Goal: Answer question/provide support: Share knowledge or assist other users

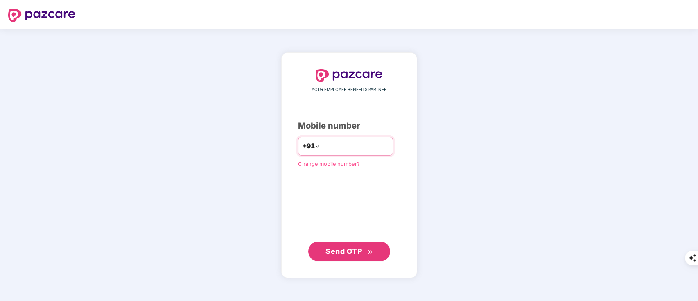
click at [321, 143] on input "number" at bounding box center [354, 146] width 67 height 13
type input "**********"
click at [334, 248] on span "Send OTP" at bounding box center [343, 250] width 36 height 9
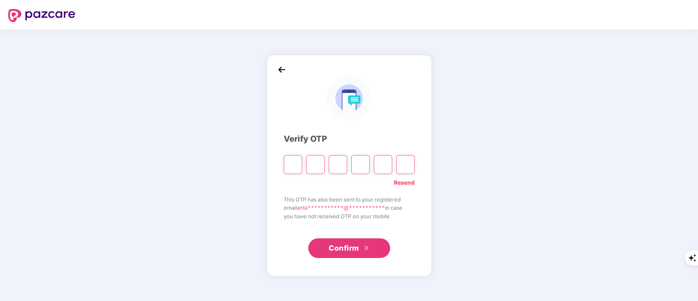
type input "*"
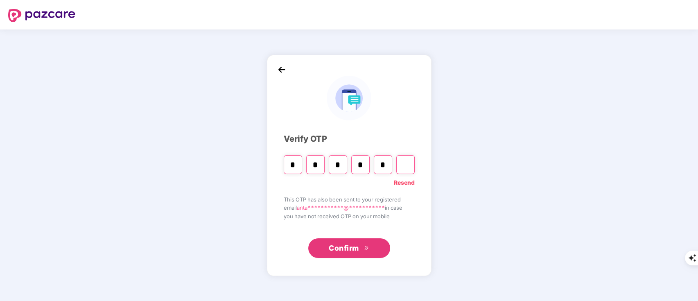
type input "*"
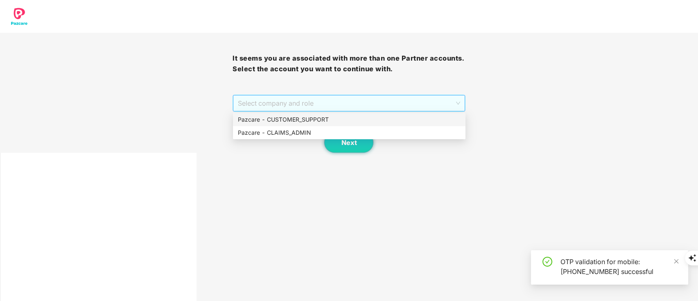
drag, startPoint x: 294, startPoint y: 100, endPoint x: 293, endPoint y: 110, distance: 10.3
click at [293, 110] on span "Select company and role" at bounding box center [349, 103] width 222 height 16
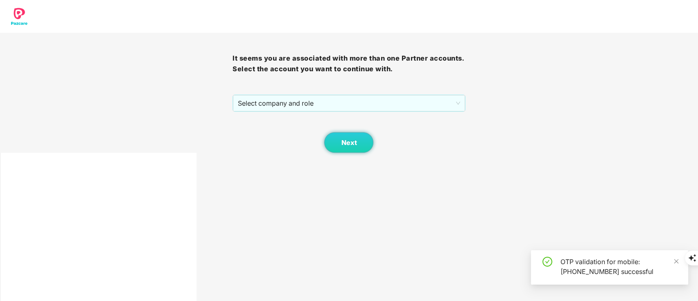
click at [293, 113] on div "Next" at bounding box center [348, 132] width 232 height 41
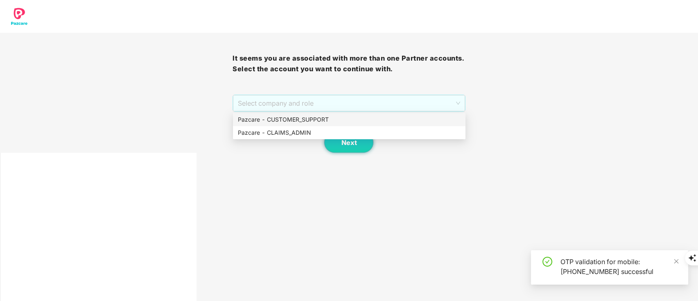
drag, startPoint x: 311, startPoint y: 103, endPoint x: 311, endPoint y: 118, distance: 15.1
click at [311, 118] on body "It seems you are associated with more than one Partner accounts. Select the acc…" at bounding box center [349, 150] width 698 height 301
click at [311, 118] on div "Pazcare - CUSTOMER_SUPPORT" at bounding box center [349, 119] width 223 height 9
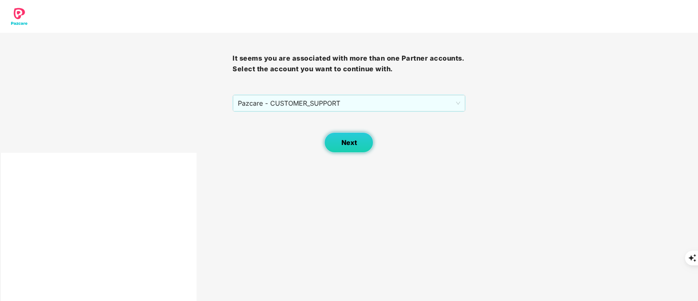
click at [350, 140] on span "Next" at bounding box center [349, 143] width 16 height 8
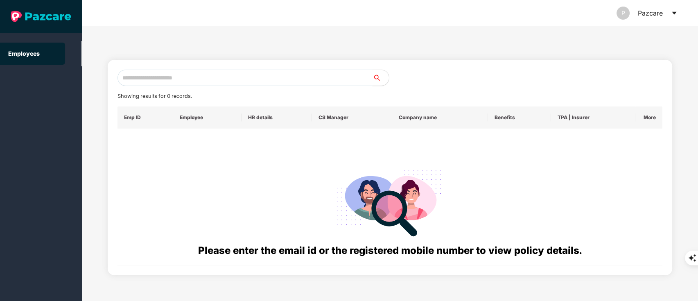
click at [141, 74] on input "text" at bounding box center [244, 78] width 255 height 16
paste input "**********"
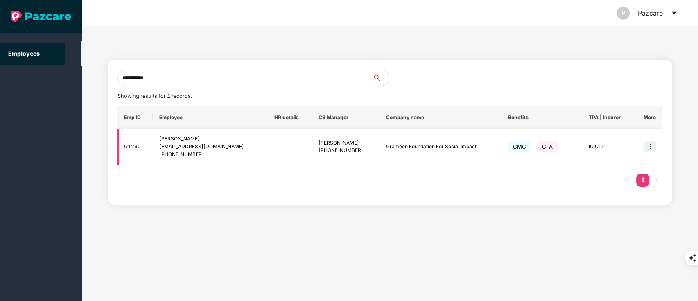
type input "**********"
click at [651, 152] on td at bounding box center [648, 146] width 27 height 37
click at [648, 147] on img at bounding box center [649, 146] width 11 height 11
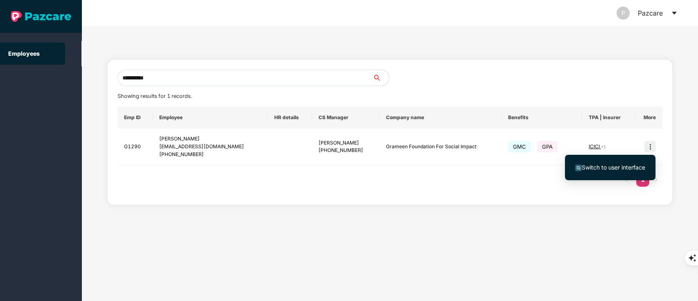
click at [622, 169] on span "Switch to user interface" at bounding box center [612, 167] width 63 height 7
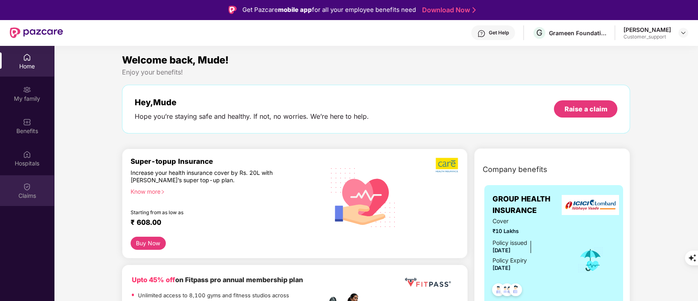
click at [20, 176] on div "Claims" at bounding box center [27, 190] width 54 height 31
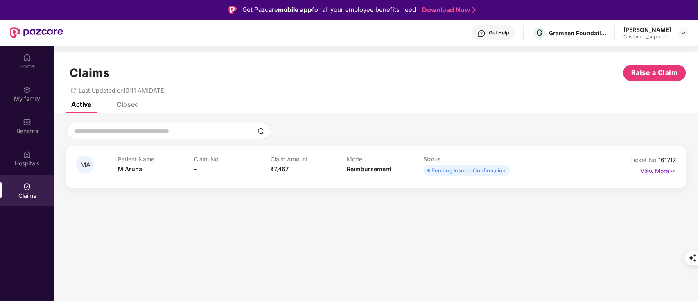
click at [655, 171] on p "View More" at bounding box center [658, 169] width 36 height 11
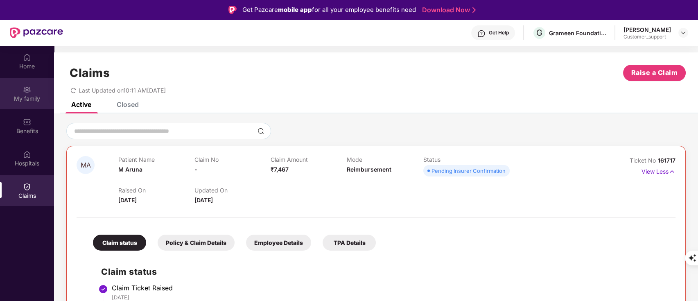
click at [42, 107] on div "My family" at bounding box center [27, 93] width 54 height 31
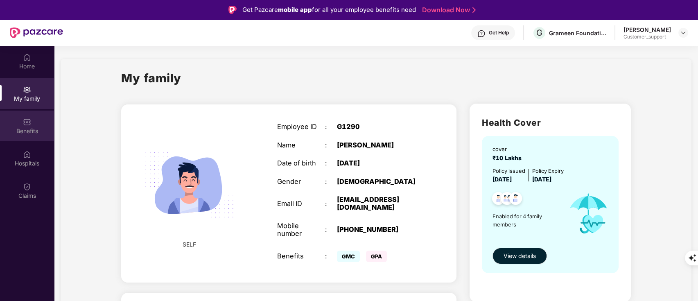
click at [27, 131] on div "Benefits" at bounding box center [27, 131] width 54 height 8
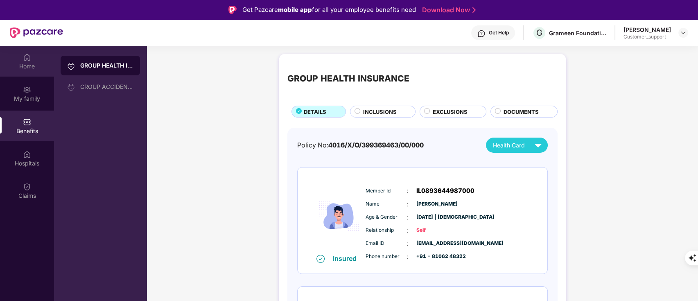
click at [30, 68] on div "Home" at bounding box center [27, 66] width 54 height 8
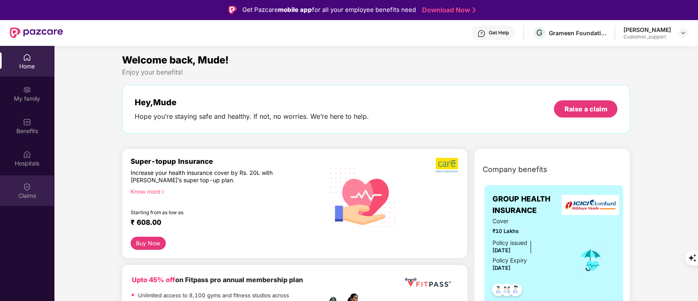
click at [19, 194] on div "Claims" at bounding box center [27, 195] width 54 height 8
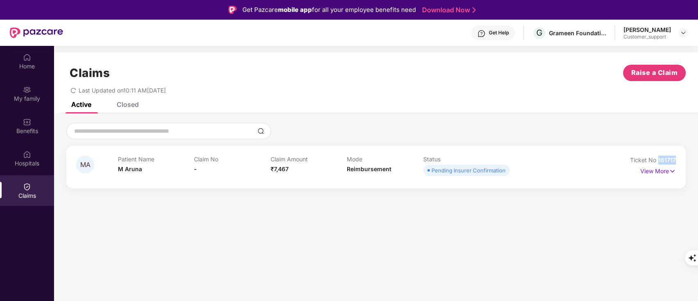
drag, startPoint x: 658, startPoint y: 162, endPoint x: 696, endPoint y: 161, distance: 38.1
click at [696, 161] on div "MA Patient Name M Aruna Claim No - Claim Amount ₹7,467 Mode Reimbursement Statu…" at bounding box center [376, 155] width 644 height 65
copy span "161717"
click at [30, 121] on img at bounding box center [27, 122] width 8 height 8
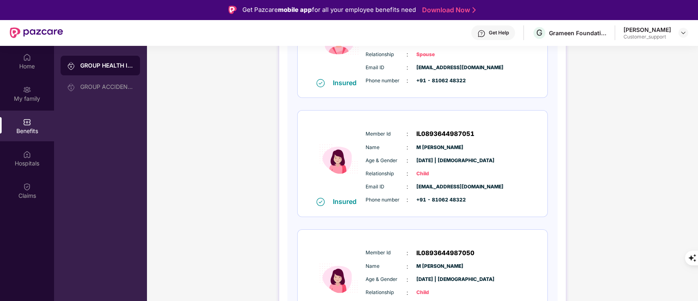
scroll to position [36, 0]
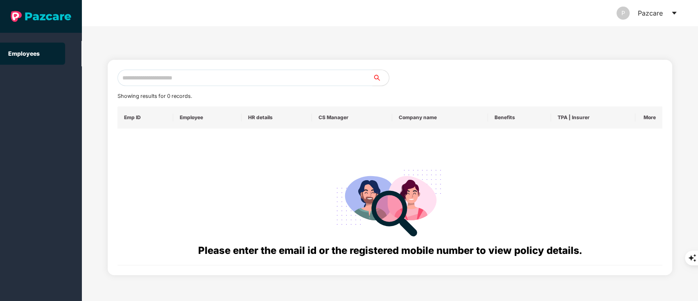
click at [138, 80] on input "text" at bounding box center [244, 78] width 255 height 16
paste input "**********"
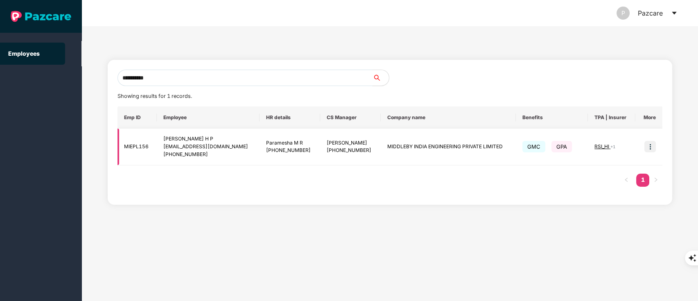
type input "**********"
click at [651, 147] on img at bounding box center [649, 146] width 11 height 11
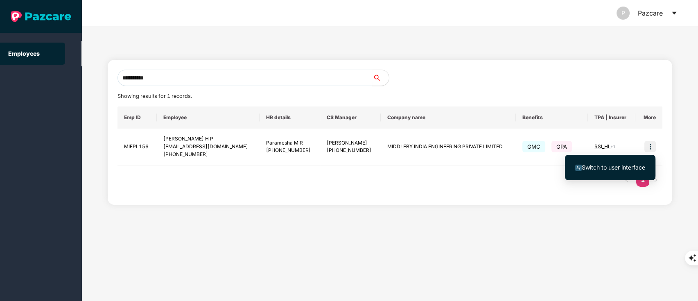
click at [626, 165] on span "Switch to user interface" at bounding box center [612, 167] width 63 height 7
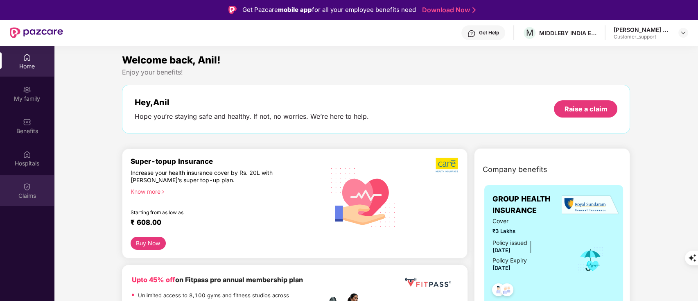
click at [20, 185] on div "Claims" at bounding box center [27, 190] width 54 height 31
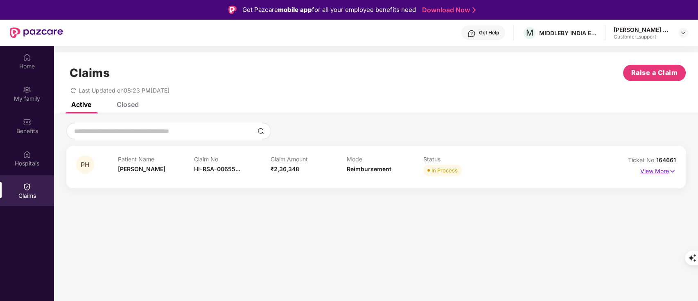
click at [655, 169] on p "View More" at bounding box center [658, 169] width 36 height 11
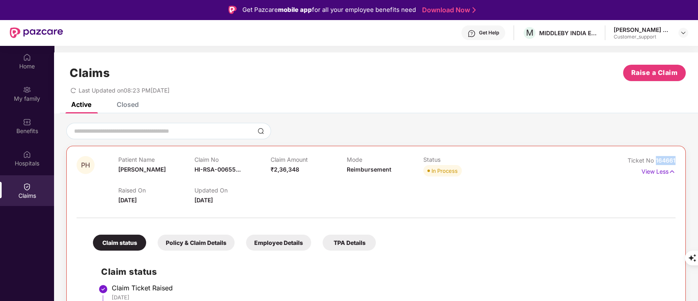
drag, startPoint x: 655, startPoint y: 156, endPoint x: 698, endPoint y: 155, distance: 43.0
click at [697, 155] on html "Get Pazcare mobile app for all your employee benefits need Download Now Get Hel…" at bounding box center [349, 150] width 698 height 301
copy span "164661"
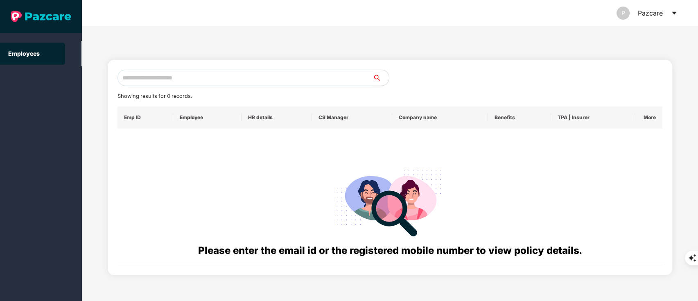
click at [150, 75] on input "text" at bounding box center [244, 78] width 255 height 16
paste input "**********"
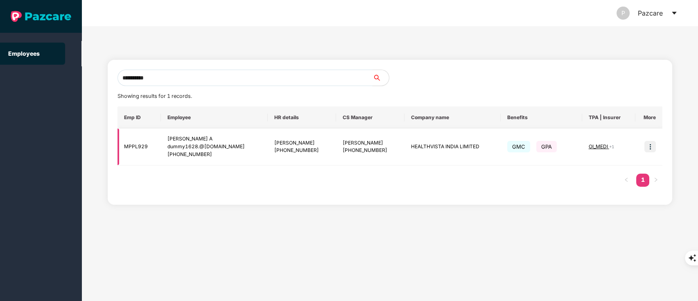
type input "**********"
click at [648, 144] on img at bounding box center [649, 146] width 11 height 11
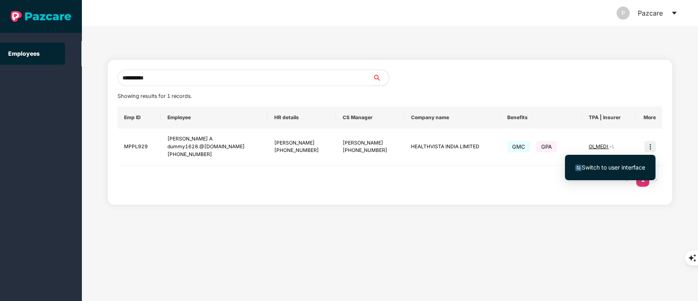
click at [607, 162] on li "Switch to user interface" at bounding box center [610, 167] width 90 height 17
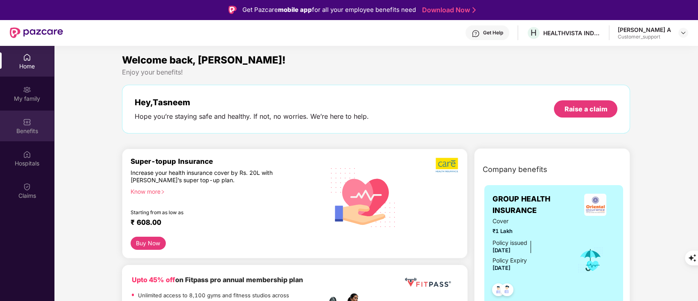
click at [20, 131] on div "Benefits" at bounding box center [27, 131] width 54 height 8
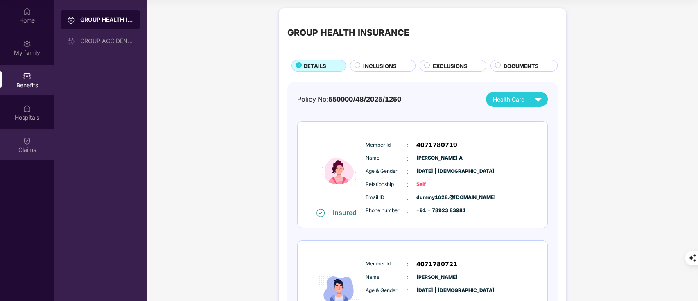
click at [40, 144] on div "Claims" at bounding box center [27, 144] width 54 height 31
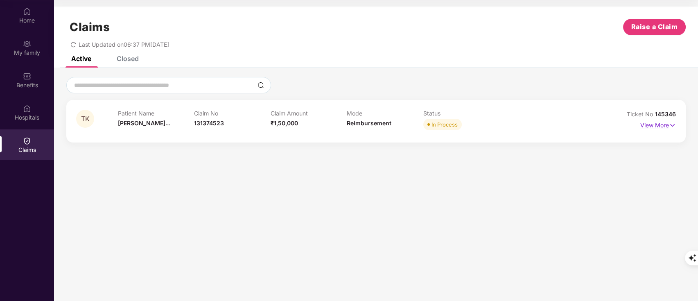
click at [658, 119] on p "View More" at bounding box center [658, 124] width 36 height 11
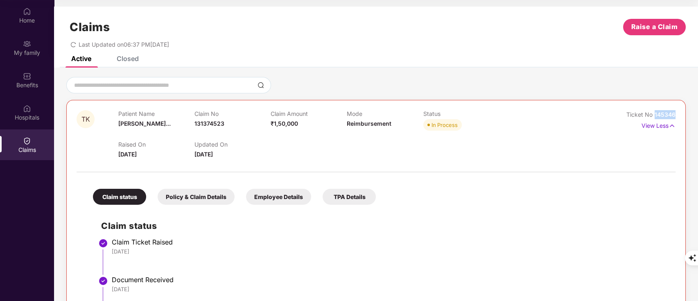
drag, startPoint x: 654, startPoint y: 111, endPoint x: 678, endPoint y: 113, distance: 23.8
copy span "145346"
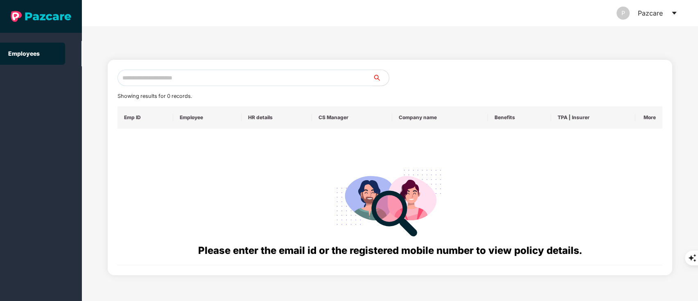
click at [167, 77] on input "text" at bounding box center [244, 78] width 255 height 16
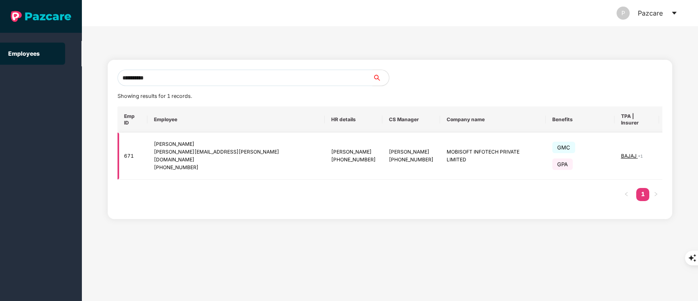
type input "**********"
click at [669, 150] on img at bounding box center [674, 155] width 11 height 11
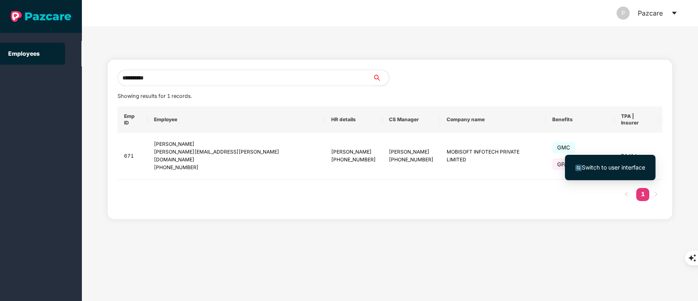
click at [635, 162] on li "Switch to user interface" at bounding box center [610, 167] width 90 height 17
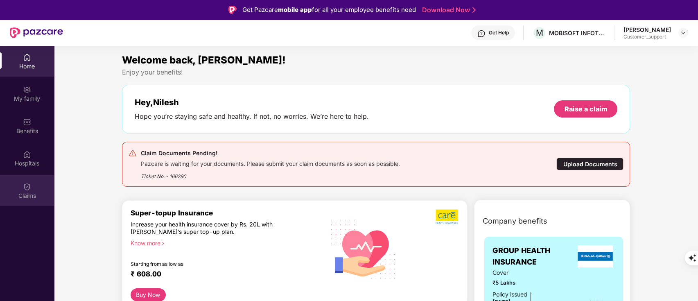
click at [39, 191] on div "Claims" at bounding box center [27, 190] width 54 height 31
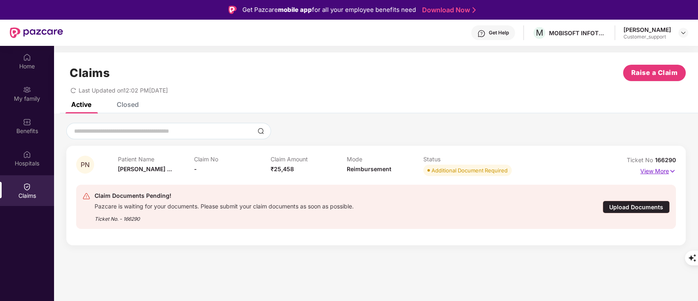
click at [669, 172] on img at bounding box center [672, 171] width 7 height 9
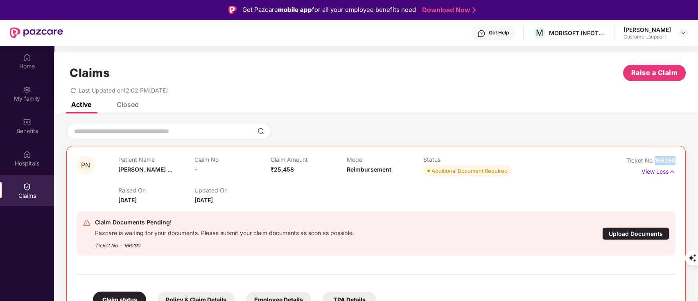
drag, startPoint x: 652, startPoint y: 160, endPoint x: 693, endPoint y: 164, distance: 41.5
click at [693, 164] on div "PN Patient Name Pooja Nilesh ... Claim No - Claim Amount ₹25,458 Mode Reimburse…" at bounding box center [376, 304] width 644 height 363
copy span "166290"
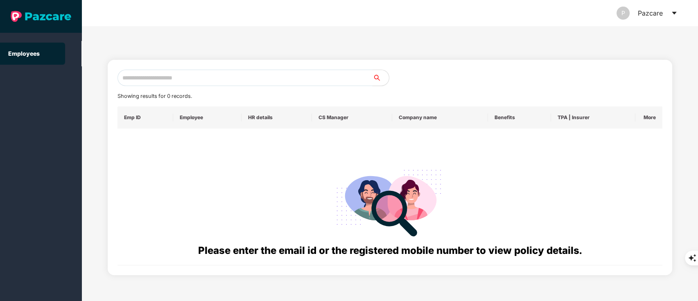
click at [140, 81] on input "text" at bounding box center [244, 78] width 255 height 16
paste input "**********"
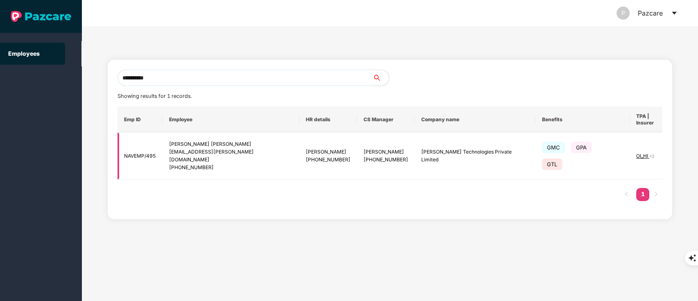
type input "**********"
click at [685, 150] on img at bounding box center [690, 155] width 11 height 11
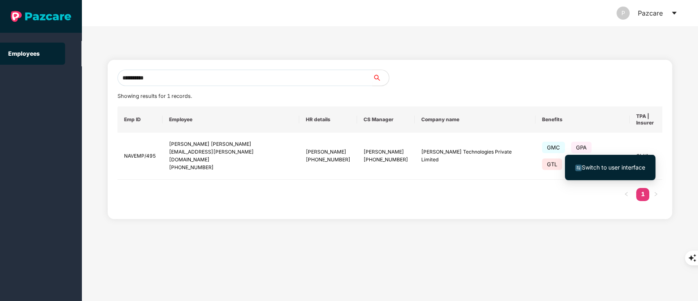
click at [606, 166] on span "Switch to user interface" at bounding box center [612, 167] width 63 height 7
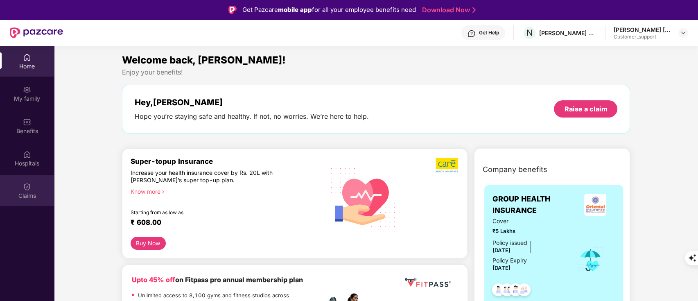
click at [40, 180] on div "Claims" at bounding box center [27, 190] width 54 height 31
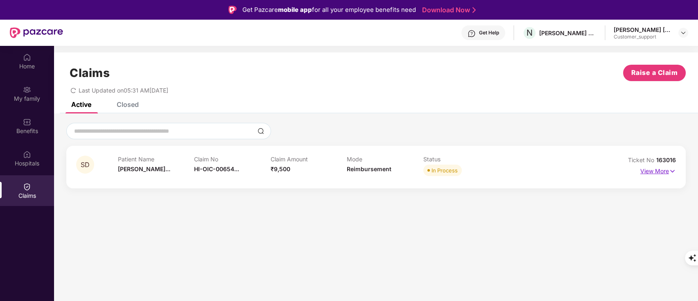
click at [667, 167] on p "View More" at bounding box center [658, 169] width 36 height 11
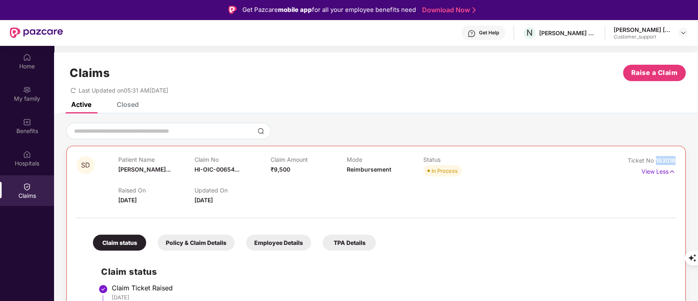
drag, startPoint x: 654, startPoint y: 161, endPoint x: 691, endPoint y: 159, distance: 36.5
copy span "163016"
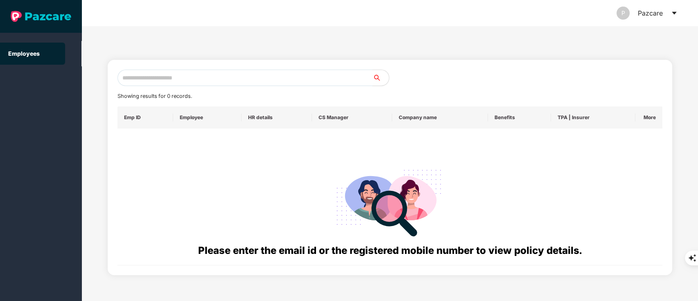
click at [155, 77] on input "text" at bounding box center [244, 78] width 255 height 16
paste input "**********"
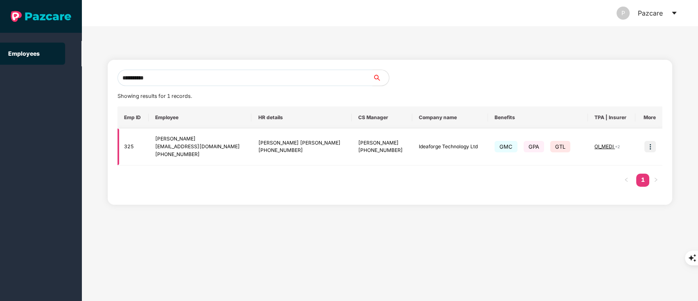
type input "**********"
click at [650, 144] on img at bounding box center [649, 146] width 11 height 11
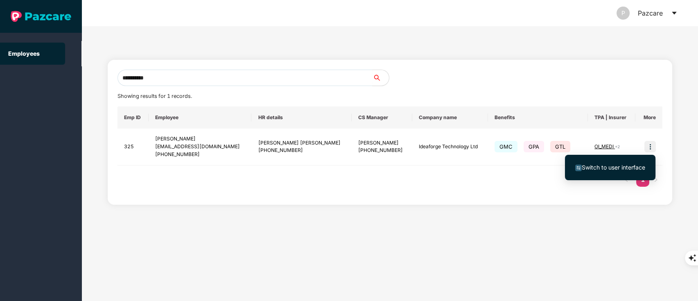
click at [631, 166] on span "Switch to user interface" at bounding box center [612, 167] width 63 height 7
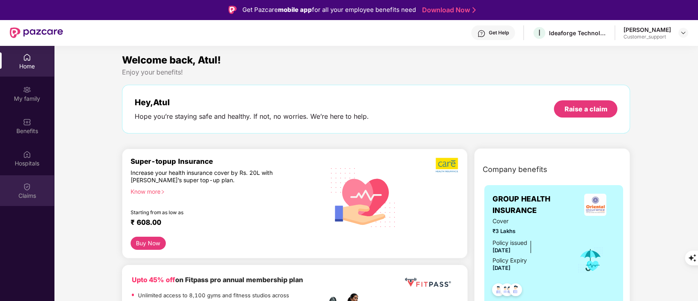
click at [21, 182] on div "Claims" at bounding box center [27, 190] width 54 height 31
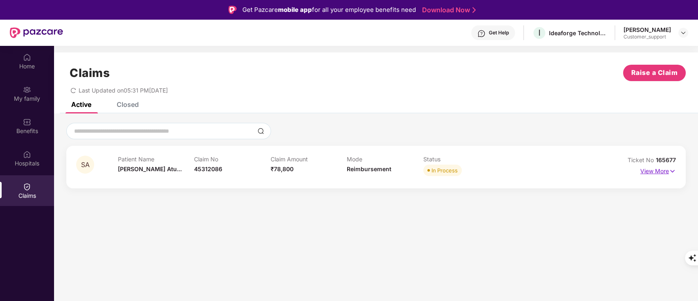
click at [653, 175] on p "View More" at bounding box center [658, 169] width 36 height 11
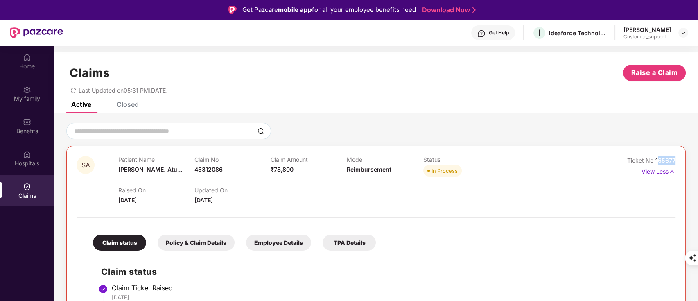
drag, startPoint x: 656, startPoint y: 160, endPoint x: 684, endPoint y: 163, distance: 28.4
drag, startPoint x: 655, startPoint y: 158, endPoint x: 687, endPoint y: 161, distance: 32.9
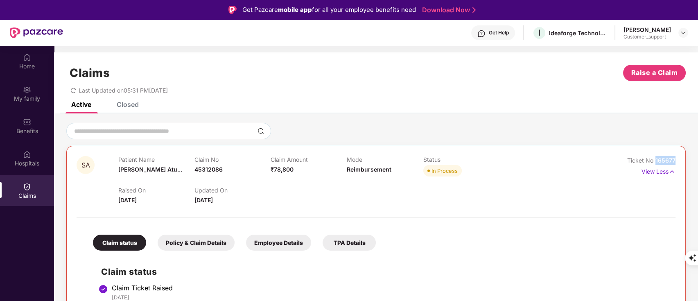
copy span "165677"
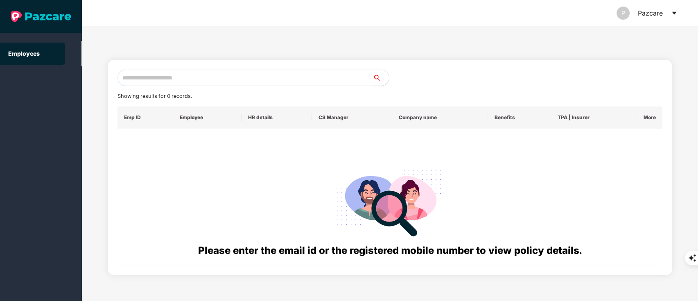
click at [153, 82] on input "text" at bounding box center [244, 78] width 255 height 16
paste input "**********"
type input "*"
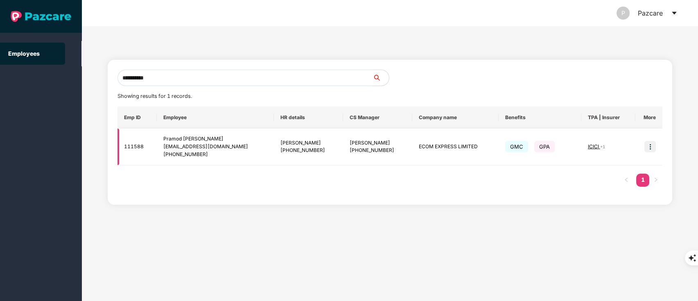
type input "**********"
click at [647, 145] on img at bounding box center [649, 146] width 11 height 11
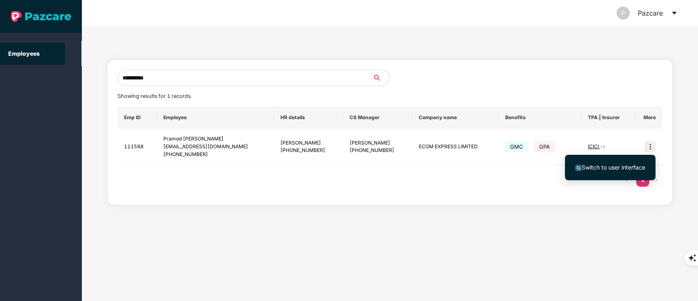
click at [628, 165] on span "Switch to user interface" at bounding box center [612, 167] width 63 height 7
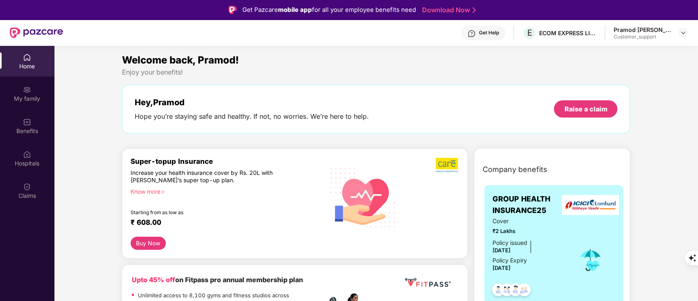
click at [44, 130] on div "Benefits" at bounding box center [27, 131] width 54 height 8
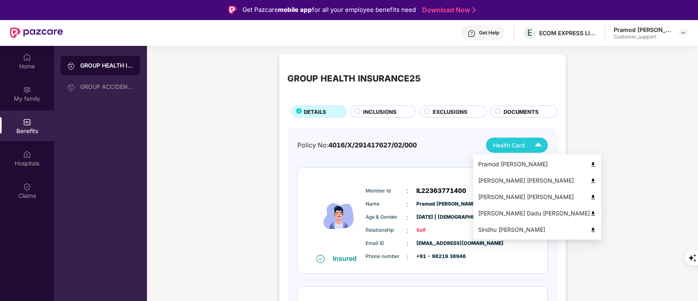
click at [590, 211] on img at bounding box center [593, 213] width 6 height 6
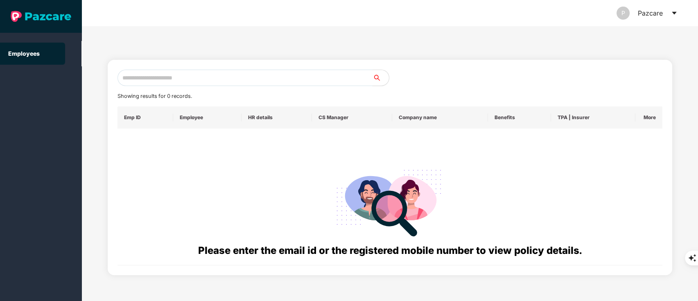
click at [166, 80] on input "text" at bounding box center [244, 78] width 255 height 16
paste input "**********"
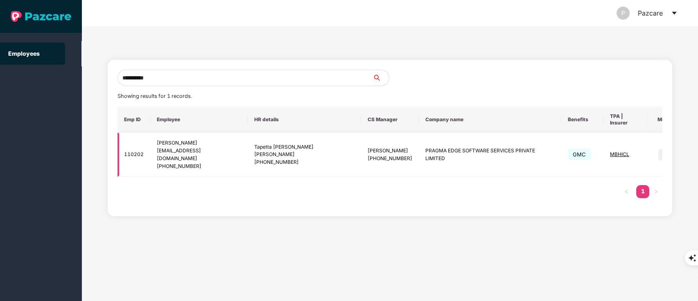
type input "**********"
click at [658, 149] on img at bounding box center [663, 154] width 11 height 11
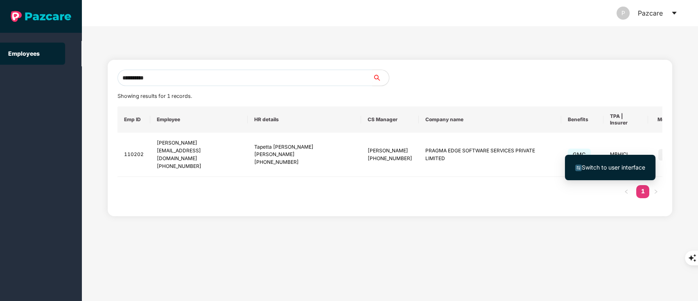
click at [624, 175] on li "Switch to user interface" at bounding box center [610, 167] width 90 height 17
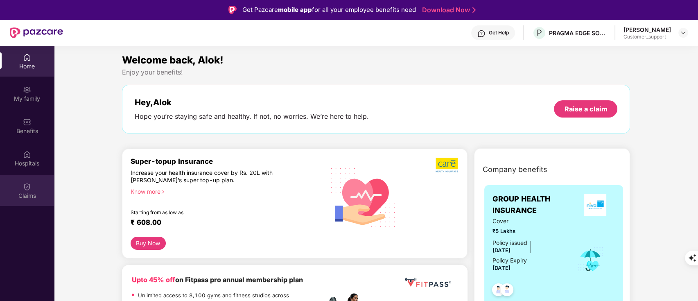
click at [26, 197] on div "Claims" at bounding box center [27, 195] width 54 height 8
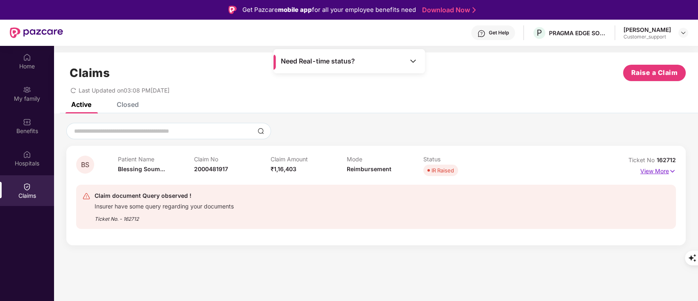
click at [657, 169] on p "View More" at bounding box center [658, 169] width 36 height 11
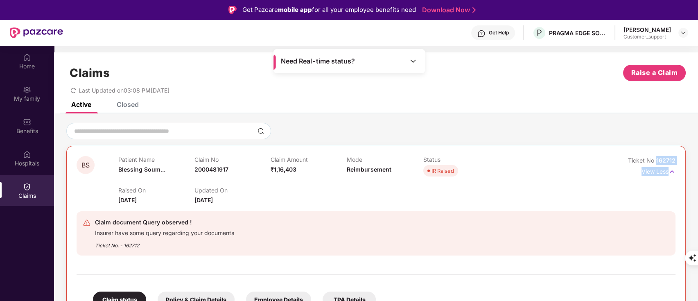
drag, startPoint x: 655, startPoint y: 161, endPoint x: 682, endPoint y: 165, distance: 28.2
click at [664, 170] on p "View Less" at bounding box center [658, 170] width 34 height 11
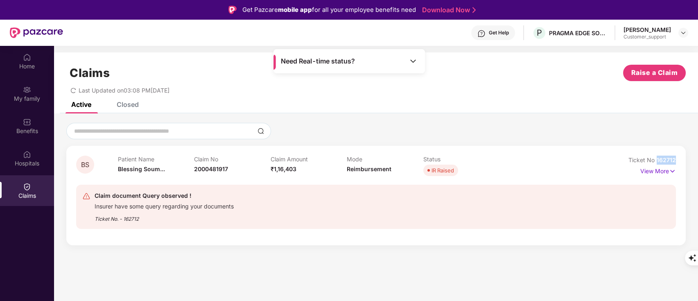
drag, startPoint x: 654, startPoint y: 159, endPoint x: 682, endPoint y: 159, distance: 28.2
click at [682, 159] on div "BS Patient Name Blessing Soum... Claim No 2000481917 Claim Amount ₹1,16,403 Mod…" at bounding box center [375, 195] width 619 height 99
copy span "162712"
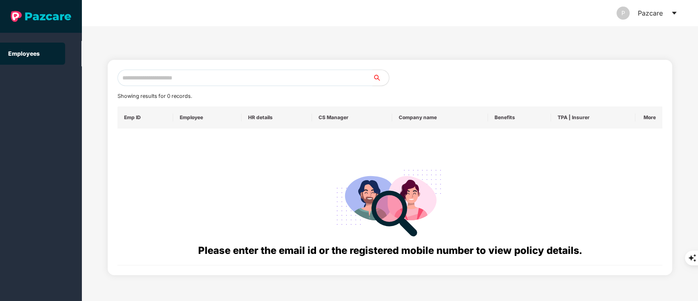
click at [165, 72] on input "text" at bounding box center [244, 78] width 255 height 16
paste input "**********"
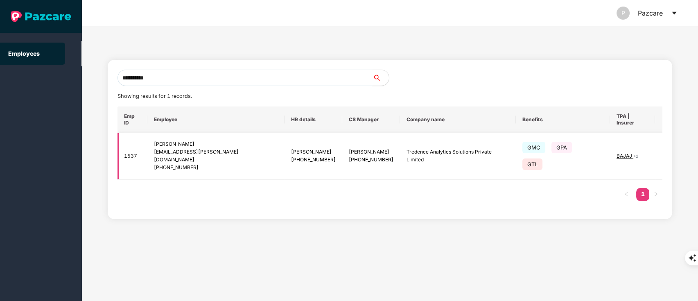
type input "**********"
click at [665, 150] on img at bounding box center [670, 155] width 11 height 11
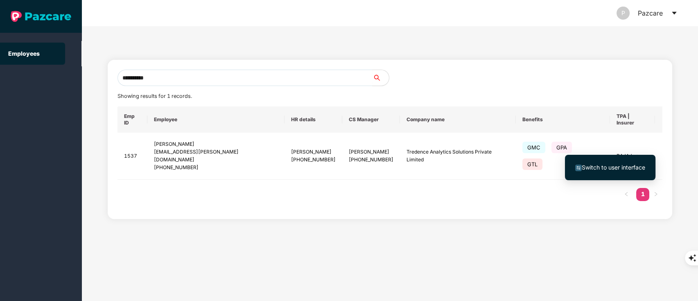
click at [605, 167] on span "Switch to user interface" at bounding box center [612, 167] width 63 height 7
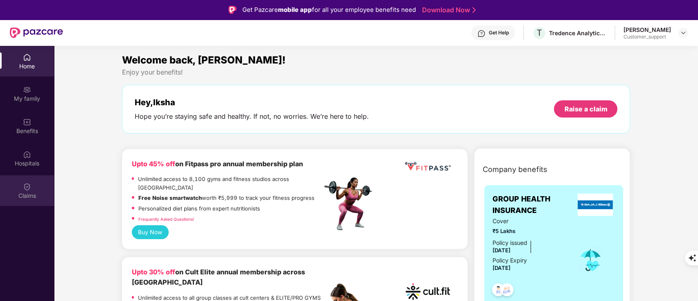
click at [29, 185] on img at bounding box center [27, 186] width 8 height 8
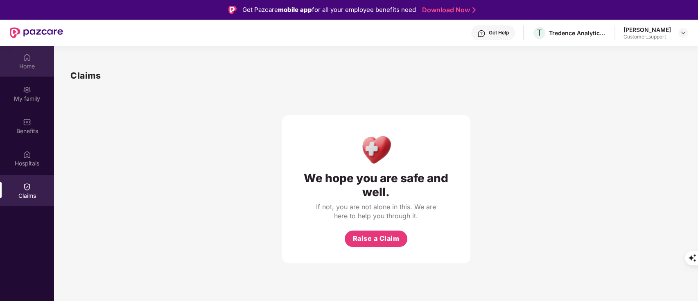
click at [15, 64] on div "Home" at bounding box center [27, 66] width 54 height 8
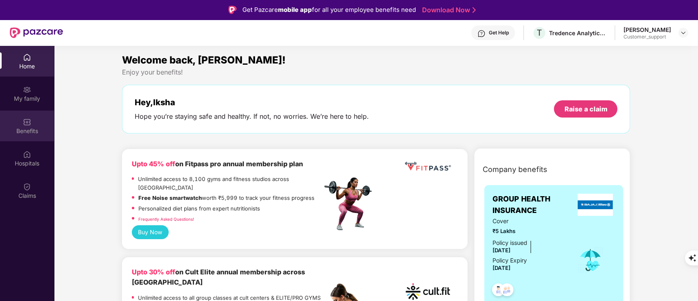
click at [35, 133] on div "Benefits" at bounding box center [27, 131] width 54 height 8
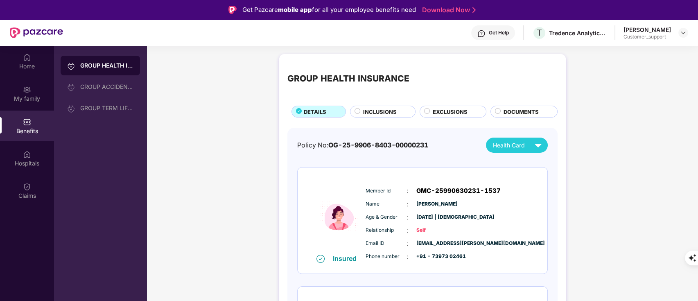
click at [514, 106] on div "DOCUMENTS" at bounding box center [523, 112] width 67 height 12
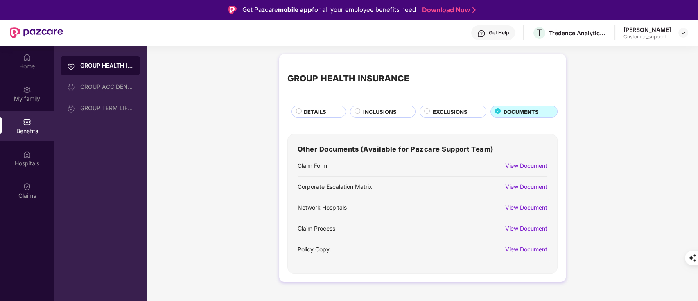
click at [530, 164] on div "View Document" at bounding box center [526, 165] width 42 height 9
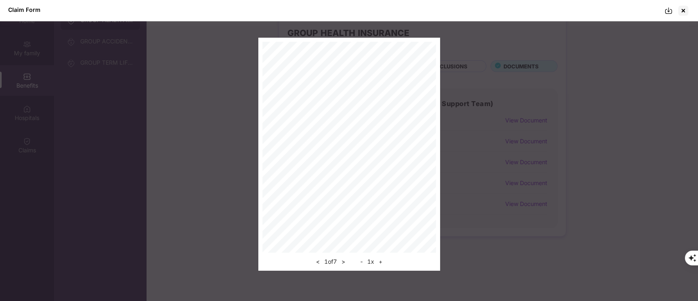
scroll to position [45, 0]
click at [684, 11] on div at bounding box center [682, 10] width 13 height 13
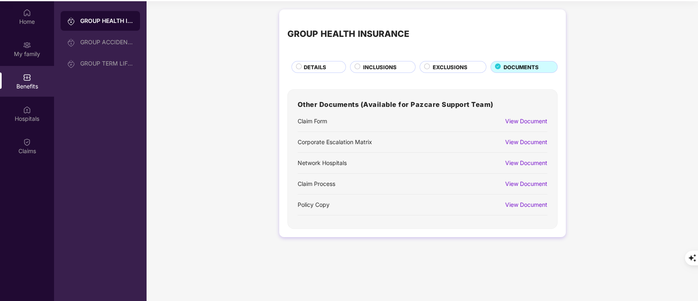
scroll to position [0, 0]
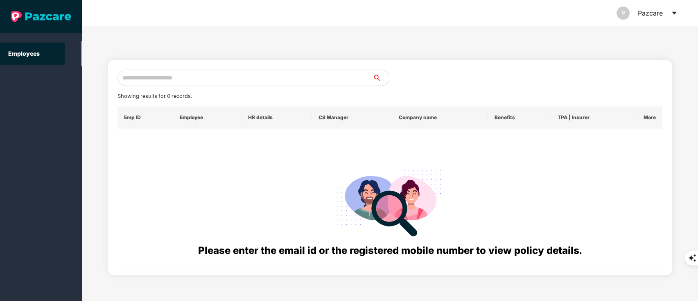
click at [176, 78] on input "text" at bounding box center [244, 78] width 255 height 16
paste input "**********"
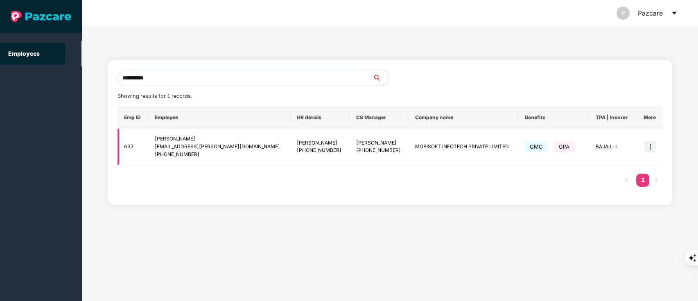
type input "**********"
click at [646, 149] on img at bounding box center [649, 146] width 11 height 11
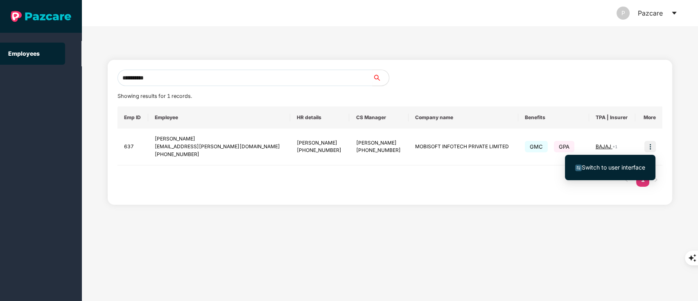
click at [606, 178] on ul "Switch to user interface" at bounding box center [610, 167] width 90 height 25
click at [610, 173] on li "Switch to user interface" at bounding box center [610, 167] width 90 height 17
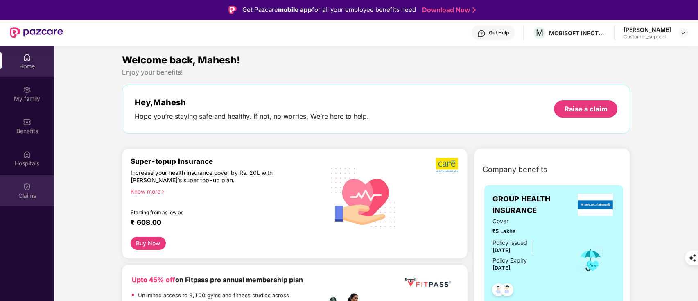
click at [24, 188] on img at bounding box center [27, 186] width 8 height 8
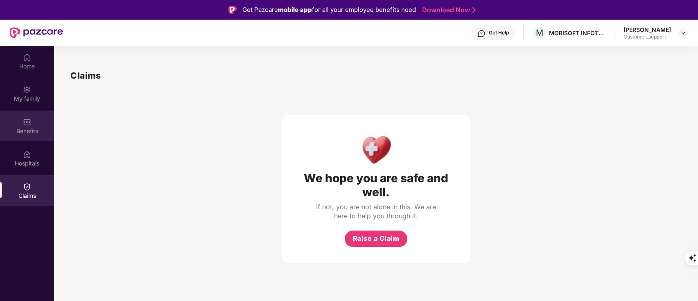
click at [23, 126] on div "Benefits" at bounding box center [27, 125] width 54 height 31
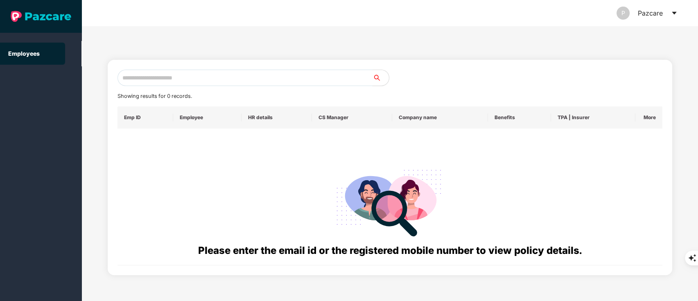
click at [177, 80] on input "text" at bounding box center [244, 78] width 255 height 16
paste input "**********"
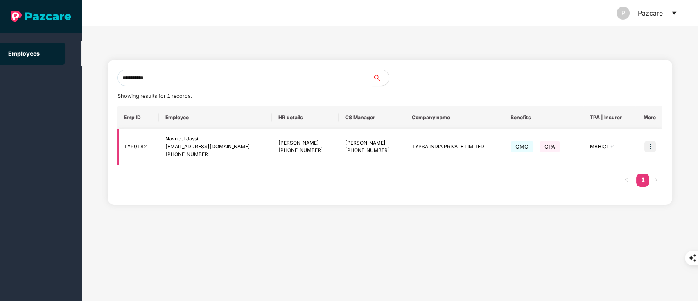
type input "**********"
click at [645, 143] on img at bounding box center [649, 146] width 11 height 11
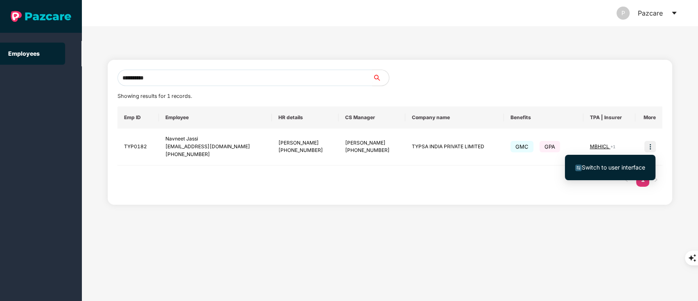
click at [624, 163] on span "Switch to user interface" at bounding box center [610, 167] width 70 height 9
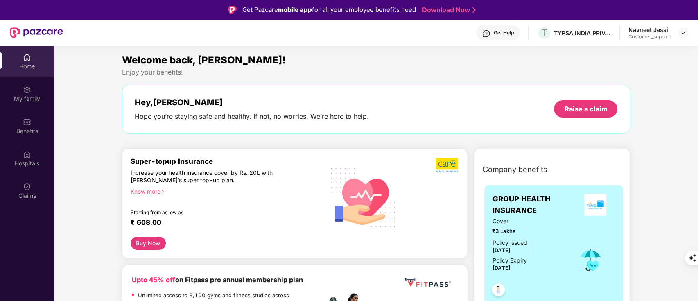
click at [32, 122] on div "Benefits" at bounding box center [27, 125] width 54 height 31
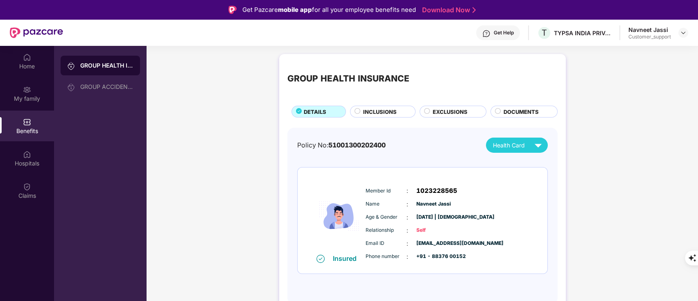
click at [448, 108] on span "EXCLUSIONS" at bounding box center [449, 112] width 35 height 8
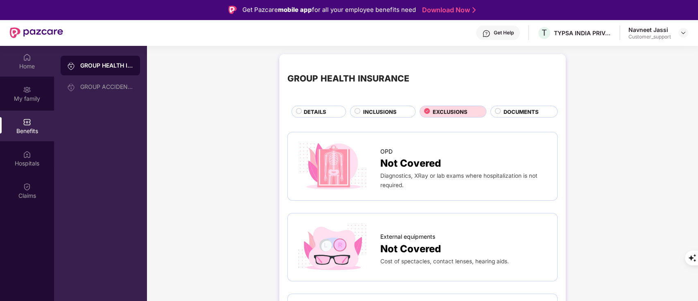
click at [35, 67] on div "Home" at bounding box center [27, 66] width 54 height 8
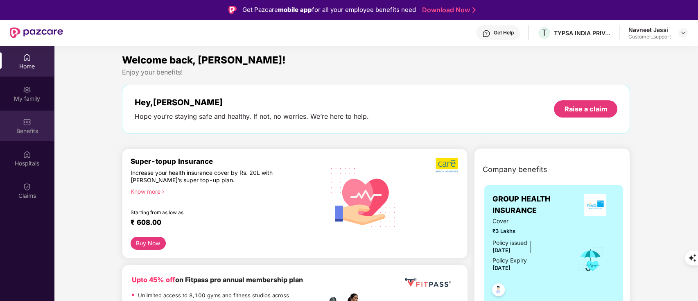
click at [27, 114] on div "Benefits" at bounding box center [27, 125] width 54 height 31
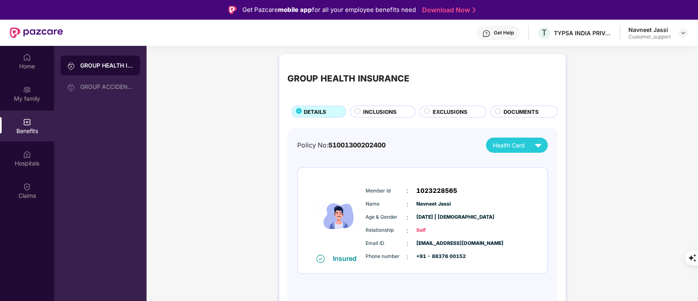
click at [439, 111] on span "EXCLUSIONS" at bounding box center [449, 112] width 35 height 8
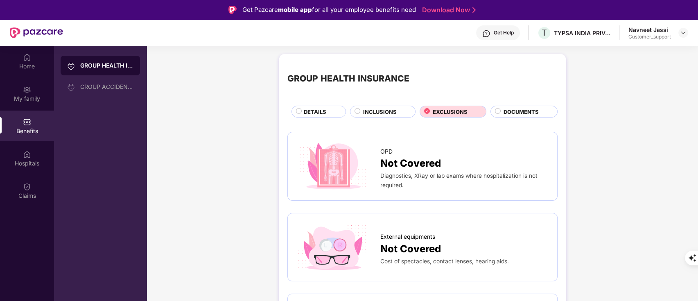
click at [317, 112] on span "DETAILS" at bounding box center [315, 112] width 23 height 8
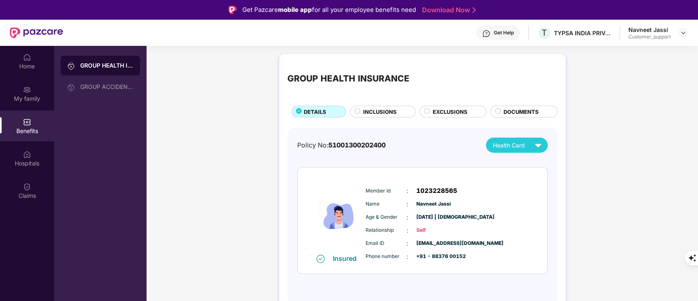
scroll to position [46, 0]
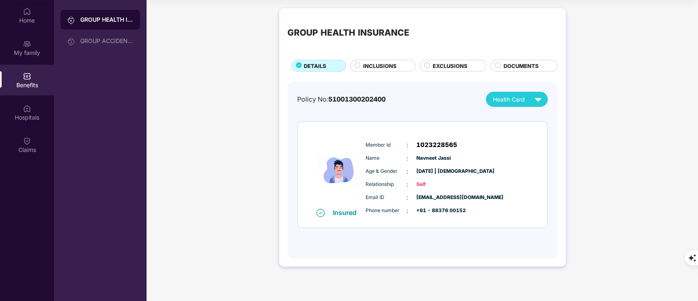
click at [370, 61] on div "INCLUSIONS" at bounding box center [382, 66] width 65 height 12
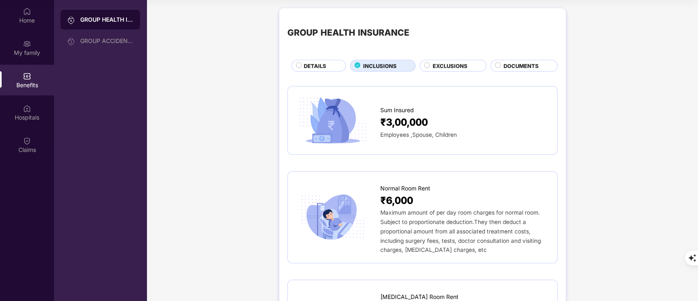
click at [308, 71] on div "DETAILS" at bounding box center [321, 66] width 42 height 9
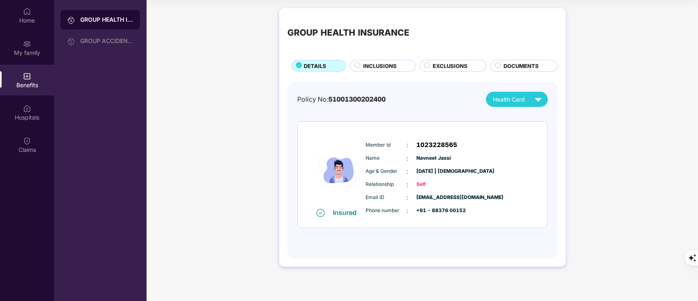
click at [431, 63] on div "EXCLUSIONS" at bounding box center [454, 66] width 53 height 9
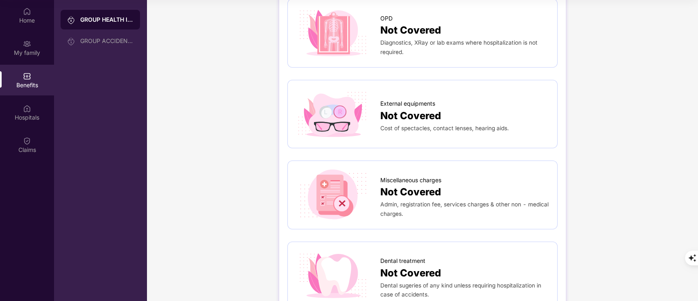
scroll to position [0, 0]
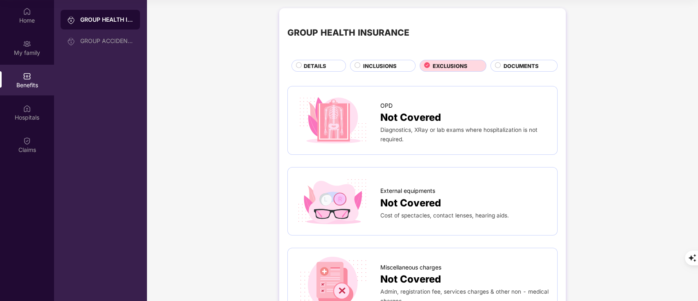
click at [314, 67] on span "DETAILS" at bounding box center [315, 66] width 23 height 8
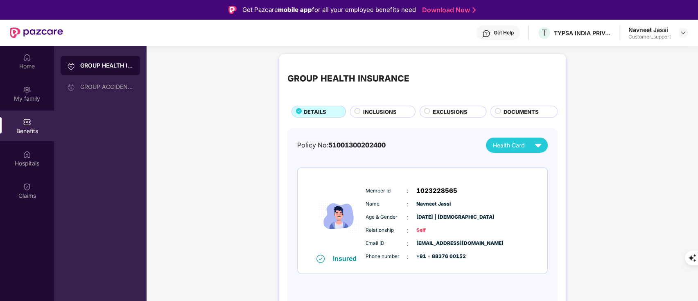
click at [449, 117] on div "EXCLUSIONS" at bounding box center [452, 112] width 67 height 12
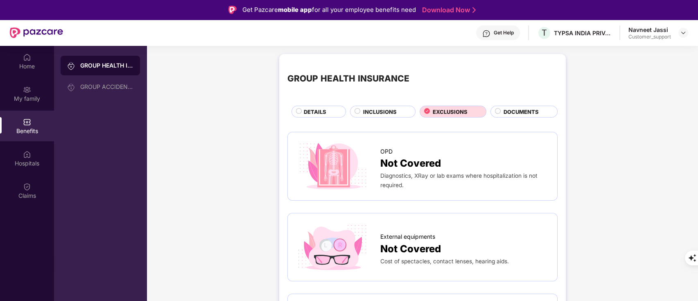
click at [376, 106] on div "INCLUSIONS" at bounding box center [382, 112] width 65 height 12
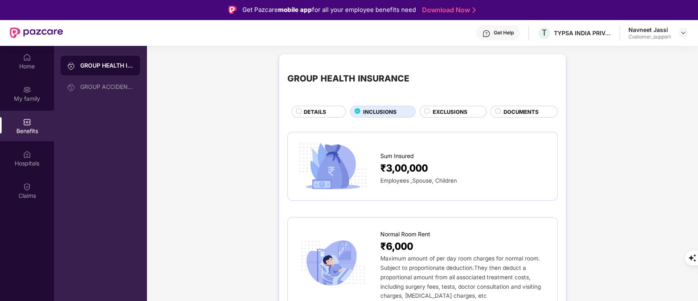
click at [443, 113] on span "EXCLUSIONS" at bounding box center [449, 112] width 35 height 8
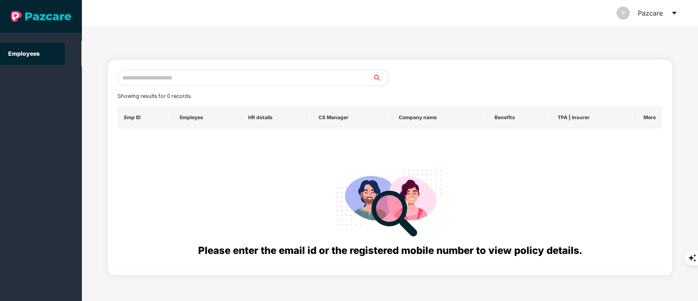
click at [152, 78] on input "text" at bounding box center [244, 78] width 255 height 16
paste input "**********"
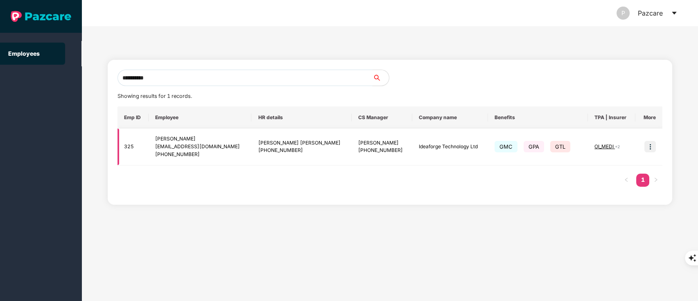
type input "**********"
click at [648, 143] on img at bounding box center [649, 146] width 11 height 11
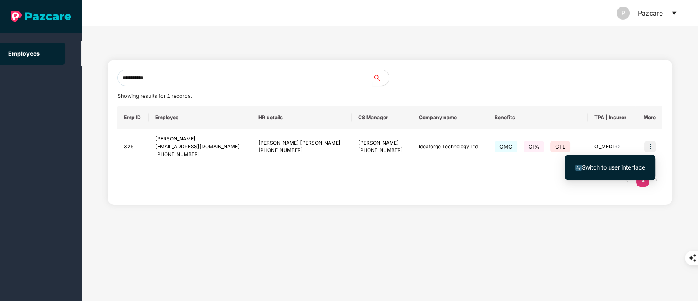
click at [617, 164] on span "Switch to user interface" at bounding box center [612, 167] width 63 height 7
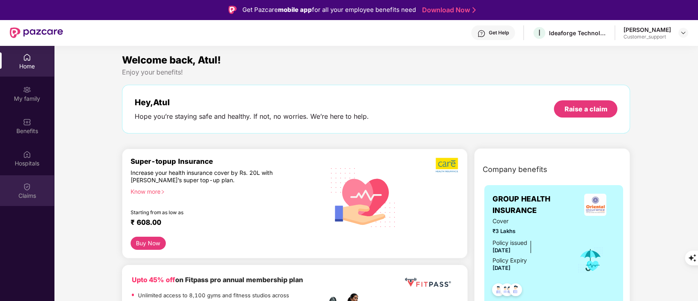
click at [23, 191] on div "Claims" at bounding box center [27, 195] width 54 height 8
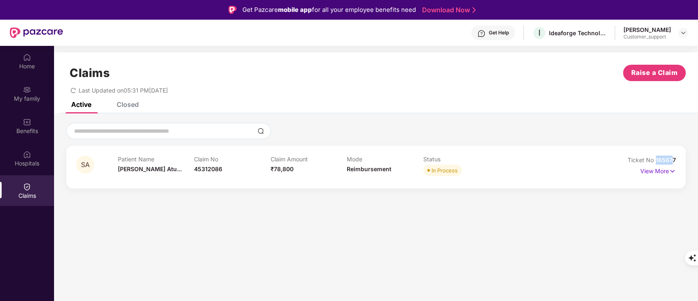
drag, startPoint x: 655, startPoint y: 158, endPoint x: 672, endPoint y: 160, distance: 16.8
click at [672, 160] on span "165677" at bounding box center [665, 159] width 20 height 7
click at [671, 164] on div "Ticket No 165677" at bounding box center [651, 159] width 48 height 9
drag, startPoint x: 655, startPoint y: 158, endPoint x: 696, endPoint y: 158, distance: 40.9
click at [696, 158] on div "SA Patient Name Shubhangi Atu... Claim No 45312086 Claim Amount ₹78,800 Mode Re…" at bounding box center [376, 155] width 644 height 65
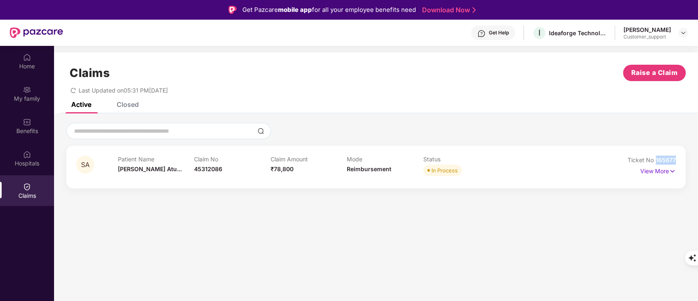
copy span "165677"
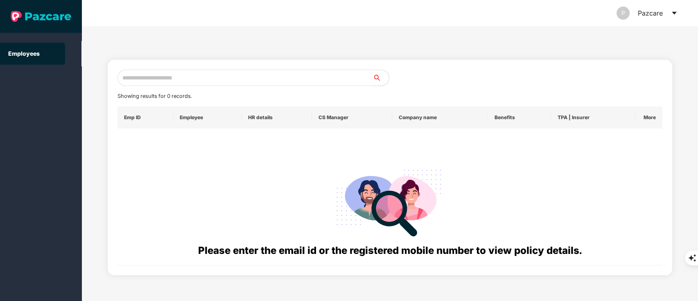
click at [130, 74] on input "text" at bounding box center [244, 78] width 255 height 16
paste input "**********"
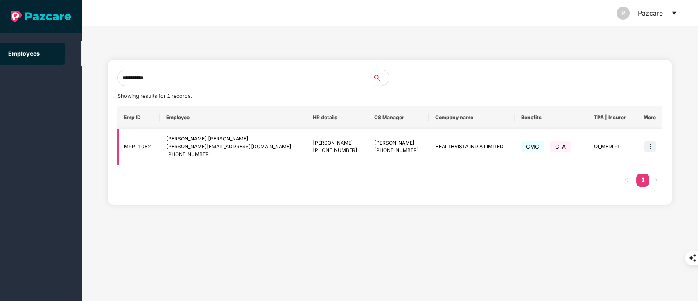
type input "**********"
click at [649, 146] on img at bounding box center [649, 146] width 11 height 11
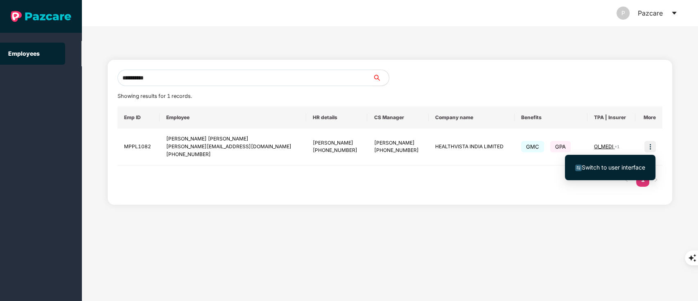
click at [622, 166] on span "Switch to user interface" at bounding box center [612, 167] width 63 height 7
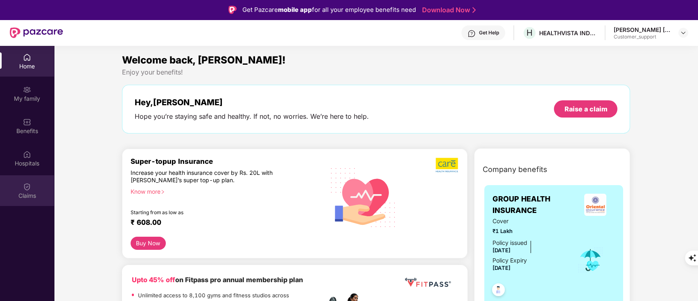
click at [23, 198] on div "Claims" at bounding box center [27, 195] width 54 height 8
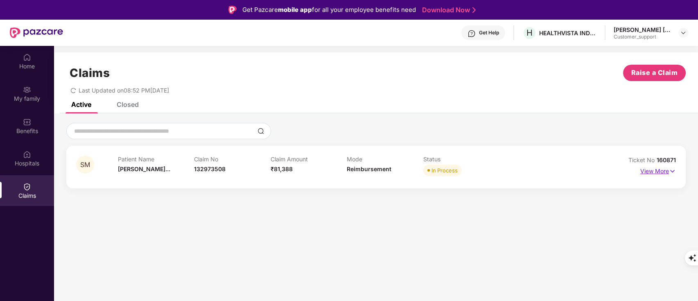
click at [668, 175] on p "View More" at bounding box center [658, 169] width 36 height 11
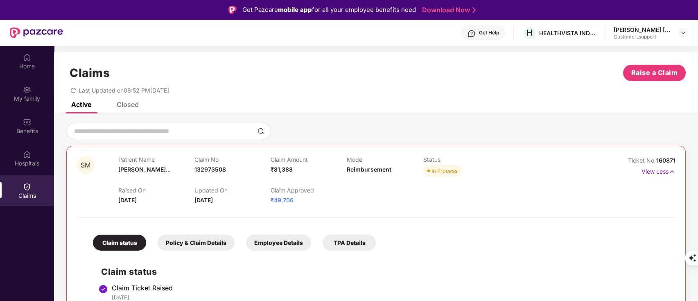
click at [656, 159] on div "Ticket No 160871" at bounding box center [651, 160] width 47 height 9
drag, startPoint x: 655, startPoint y: 160, endPoint x: 684, endPoint y: 164, distance: 29.7
copy span "160871"
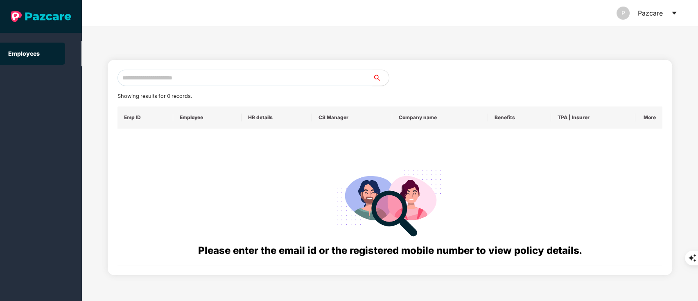
click at [154, 73] on input "text" at bounding box center [244, 78] width 255 height 16
paste input "**********"
type input "**********"
